Goal: Task Accomplishment & Management: Manage account settings

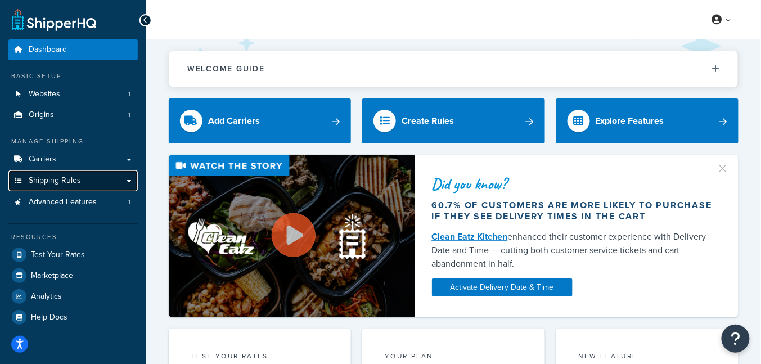
click at [84, 185] on link "Shipping Rules" at bounding box center [72, 180] width 129 height 21
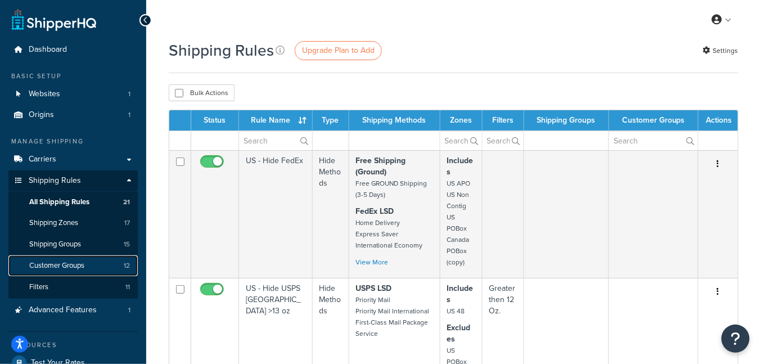
click at [97, 259] on link "Customer Groups 12" at bounding box center [72, 265] width 129 height 21
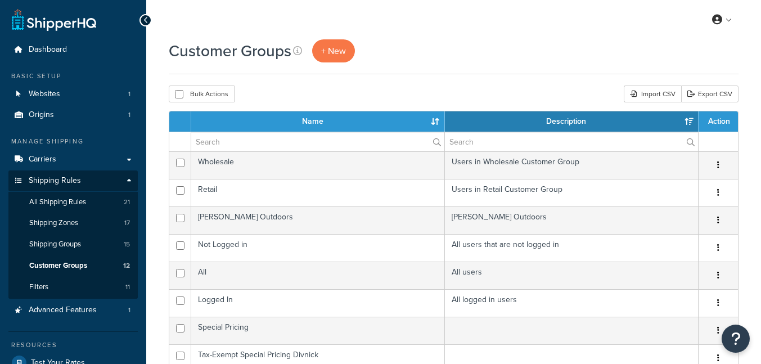
select select "15"
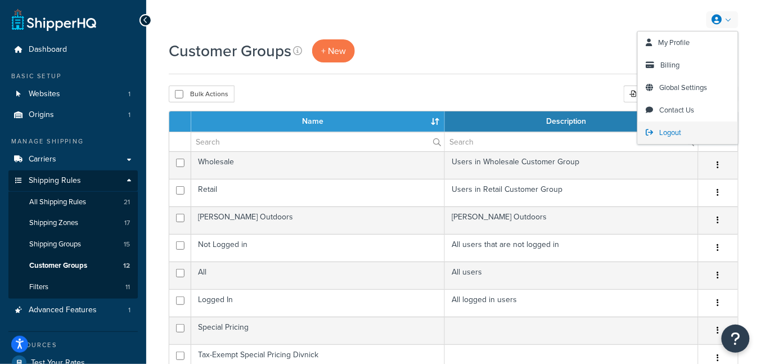
click at [694, 131] on link "Logout" at bounding box center [688, 133] width 100 height 23
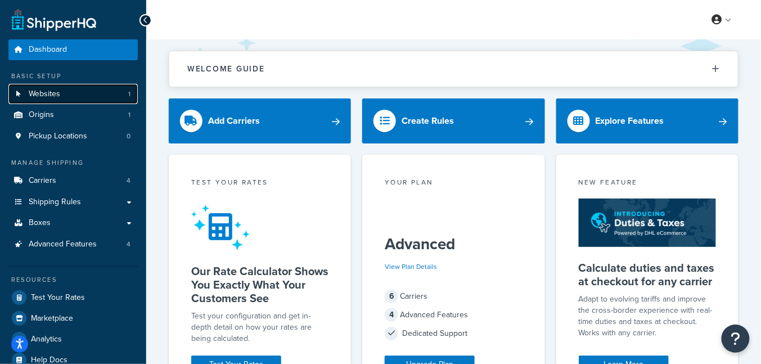
click at [62, 97] on link "Websites 1" at bounding box center [72, 94] width 129 height 21
